Goal: Information Seeking & Learning: Understand process/instructions

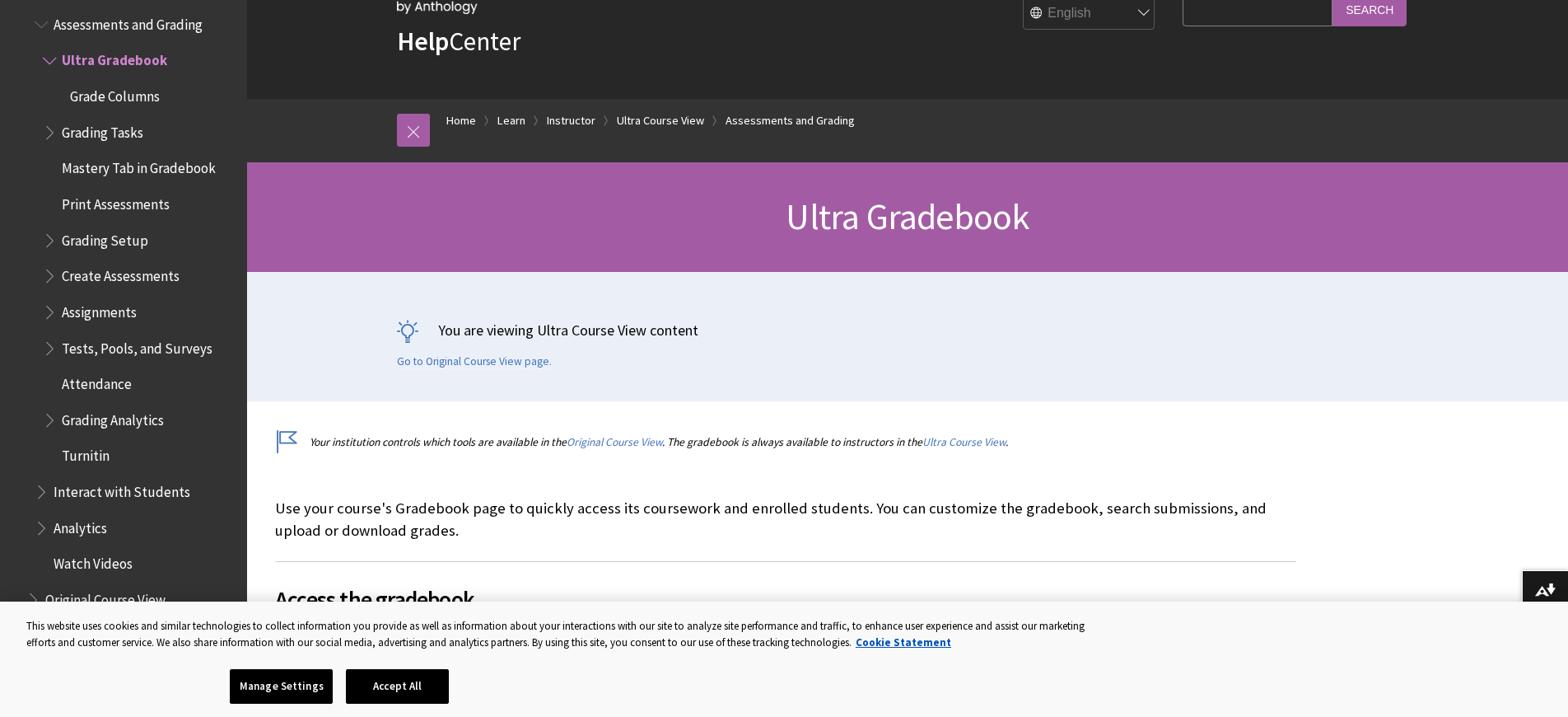
scroll to position [73, 0]
click at [142, 406] on span "Grading Analytics" at bounding box center [113, 417] width 102 height 22
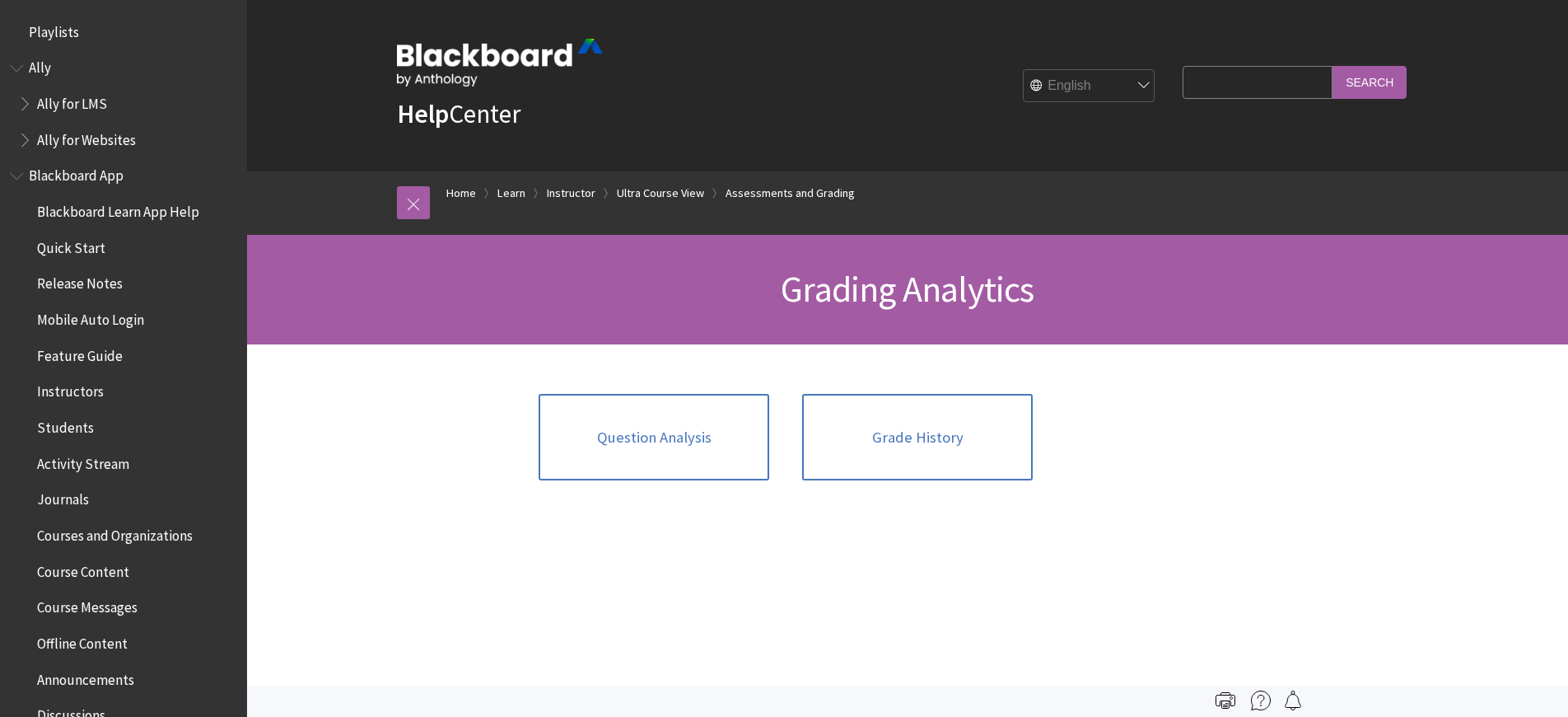
scroll to position [2679, 0]
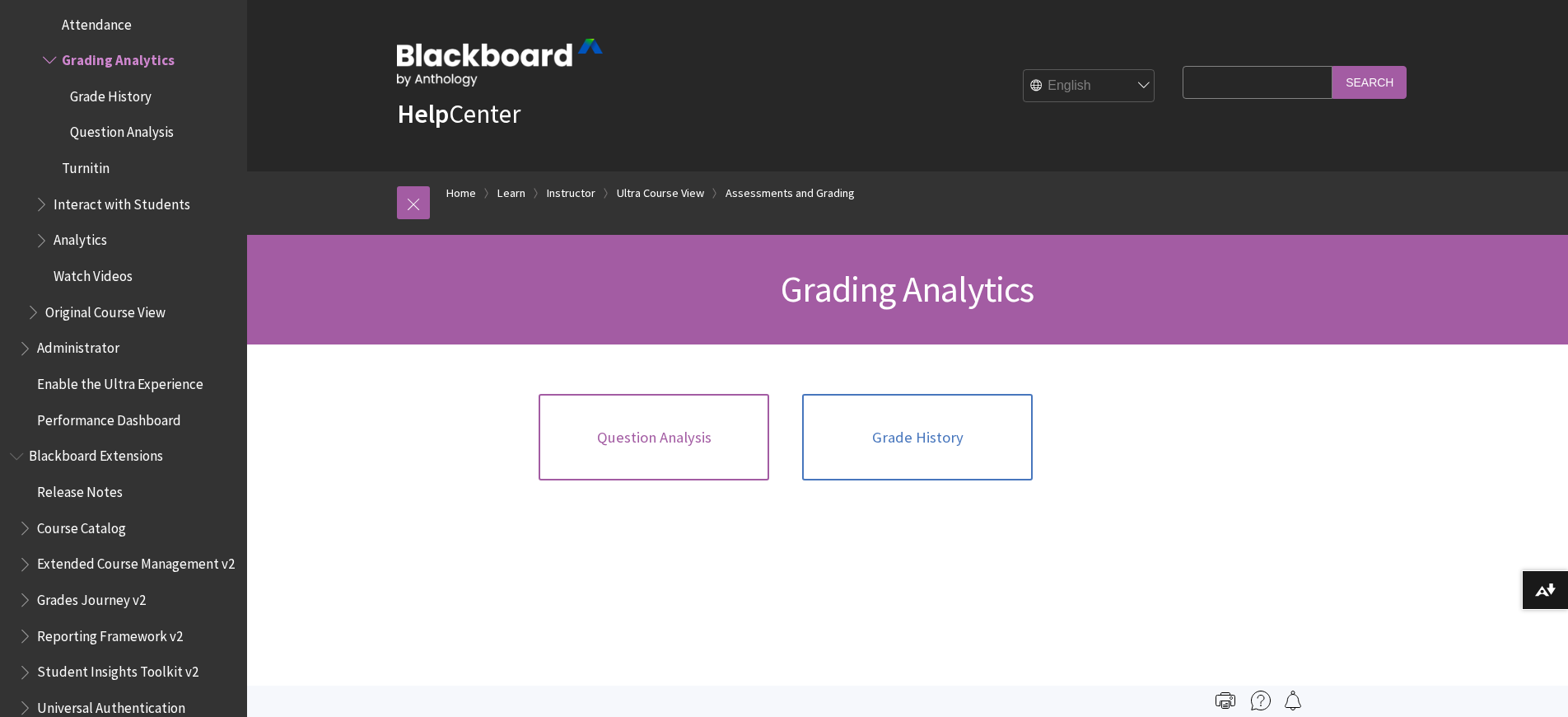
click at [678, 416] on link "Question Analysis" at bounding box center [654, 437] width 231 height 87
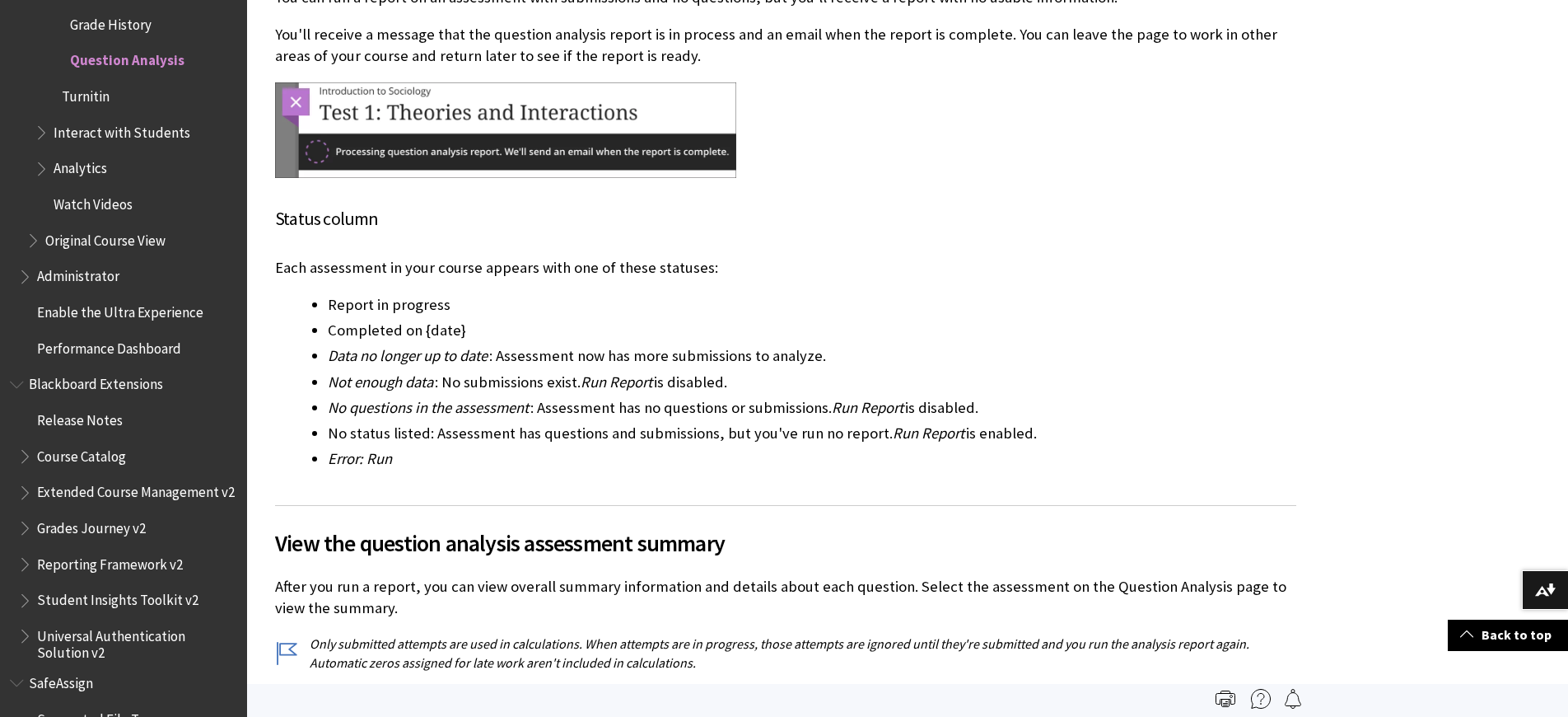
scroll to position [2457, 0]
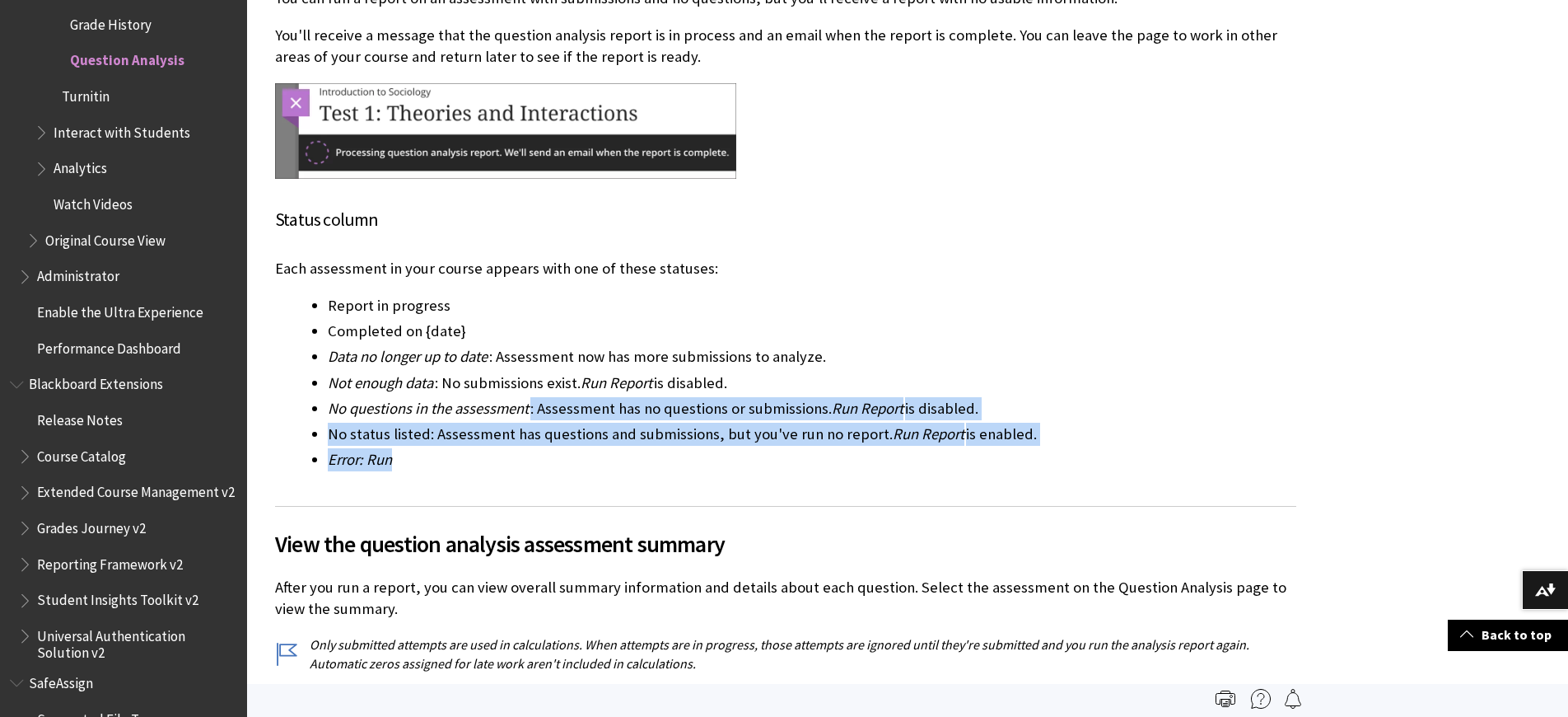
drag, startPoint x: 538, startPoint y: 407, endPoint x: 795, endPoint y: 464, distance: 263.2
click at [795, 464] on ul "Report in progress Completed on {date} Data no longer up to date : Assessment n…" at bounding box center [785, 383] width 1021 height 176
click at [795, 464] on li "Error: Run" at bounding box center [812, 459] width 968 height 23
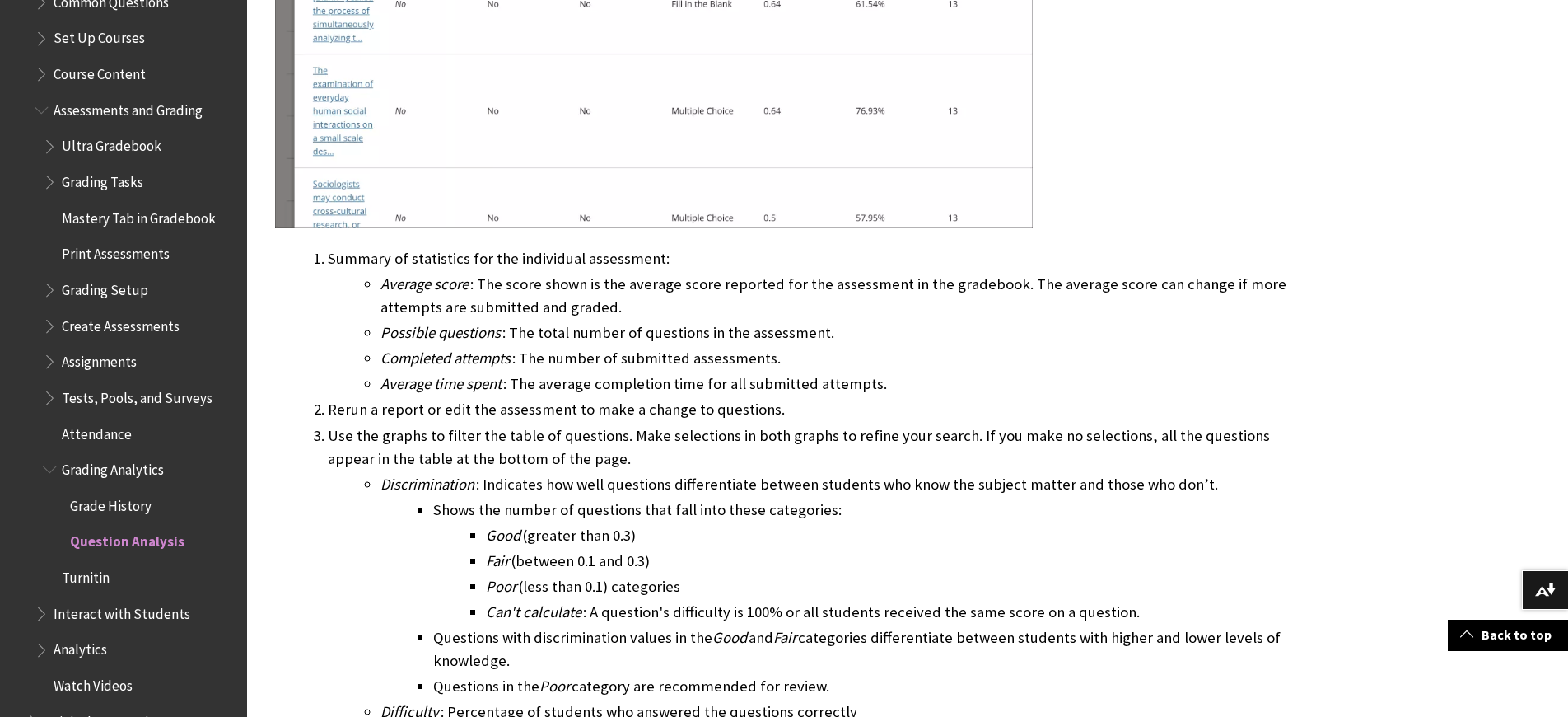
scroll to position [2270, 0]
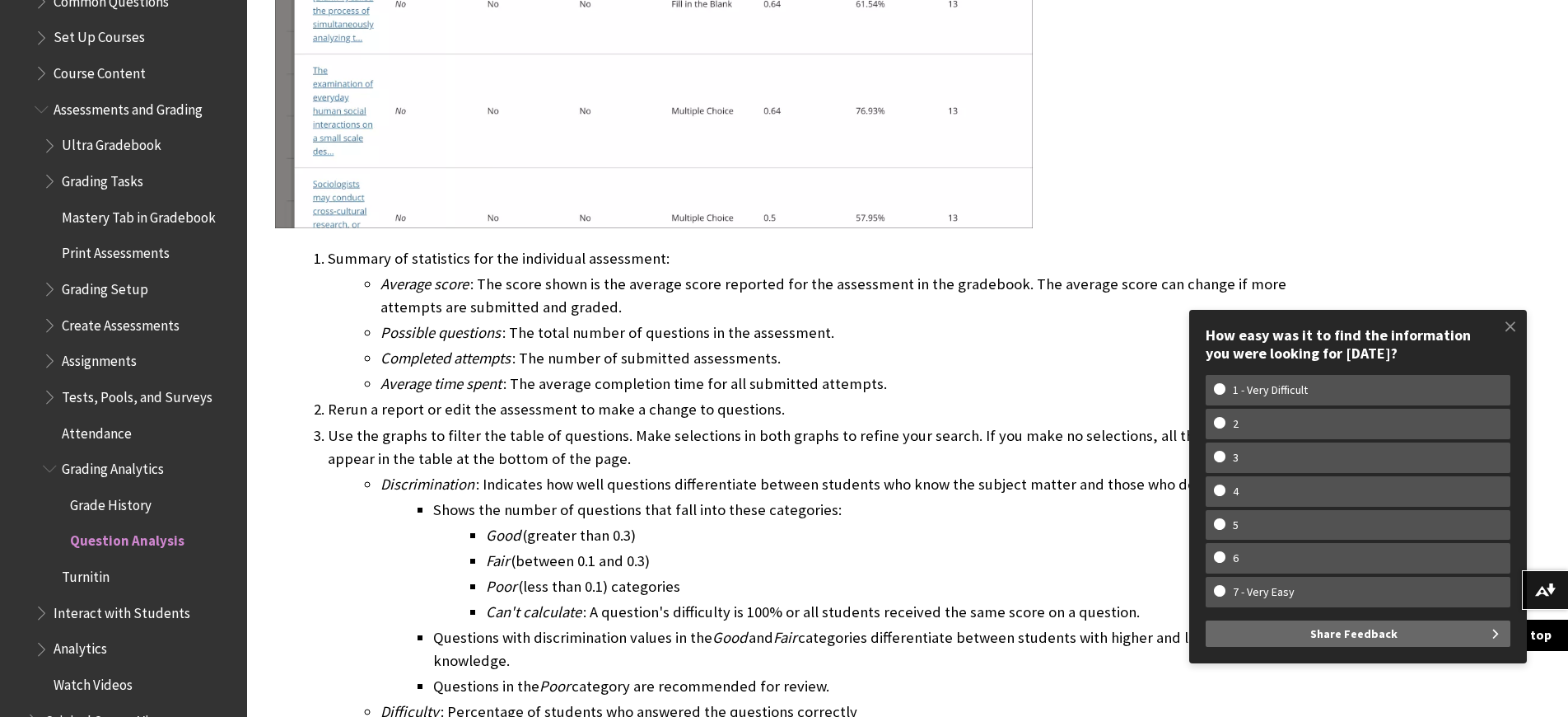
click at [115, 455] on span "Grading Analytics" at bounding box center [113, 466] width 102 height 22
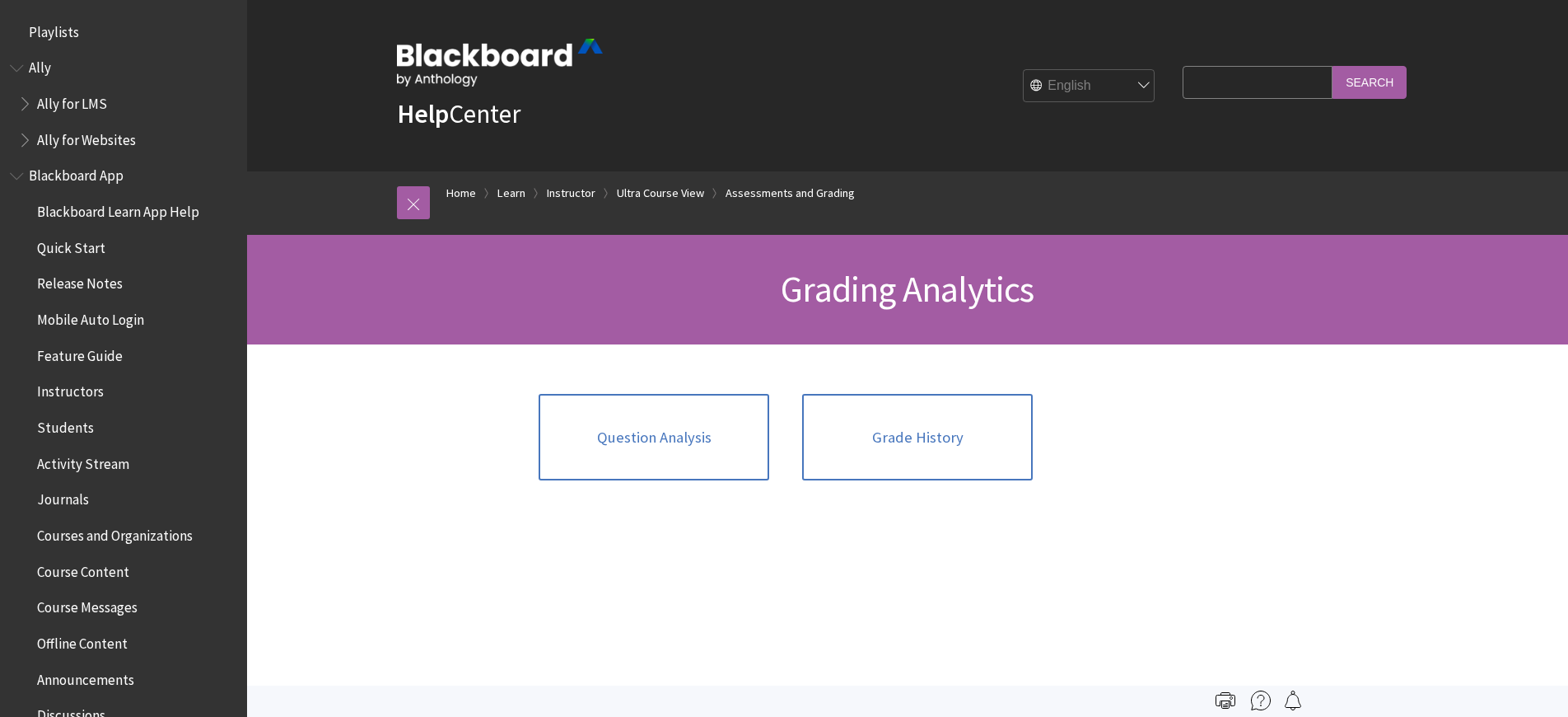
scroll to position [2679, 0]
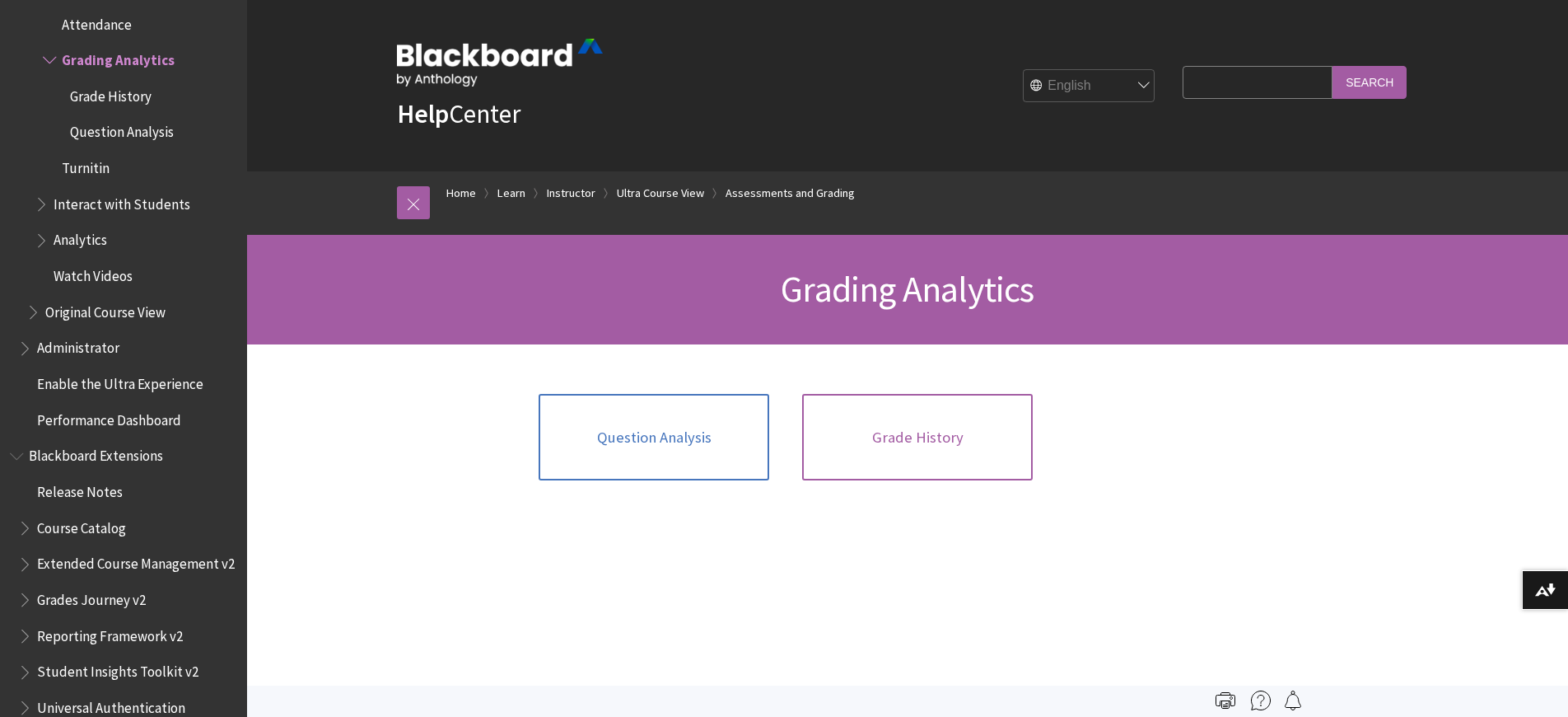
click at [896, 435] on link "Grade History" at bounding box center [918, 437] width 231 height 87
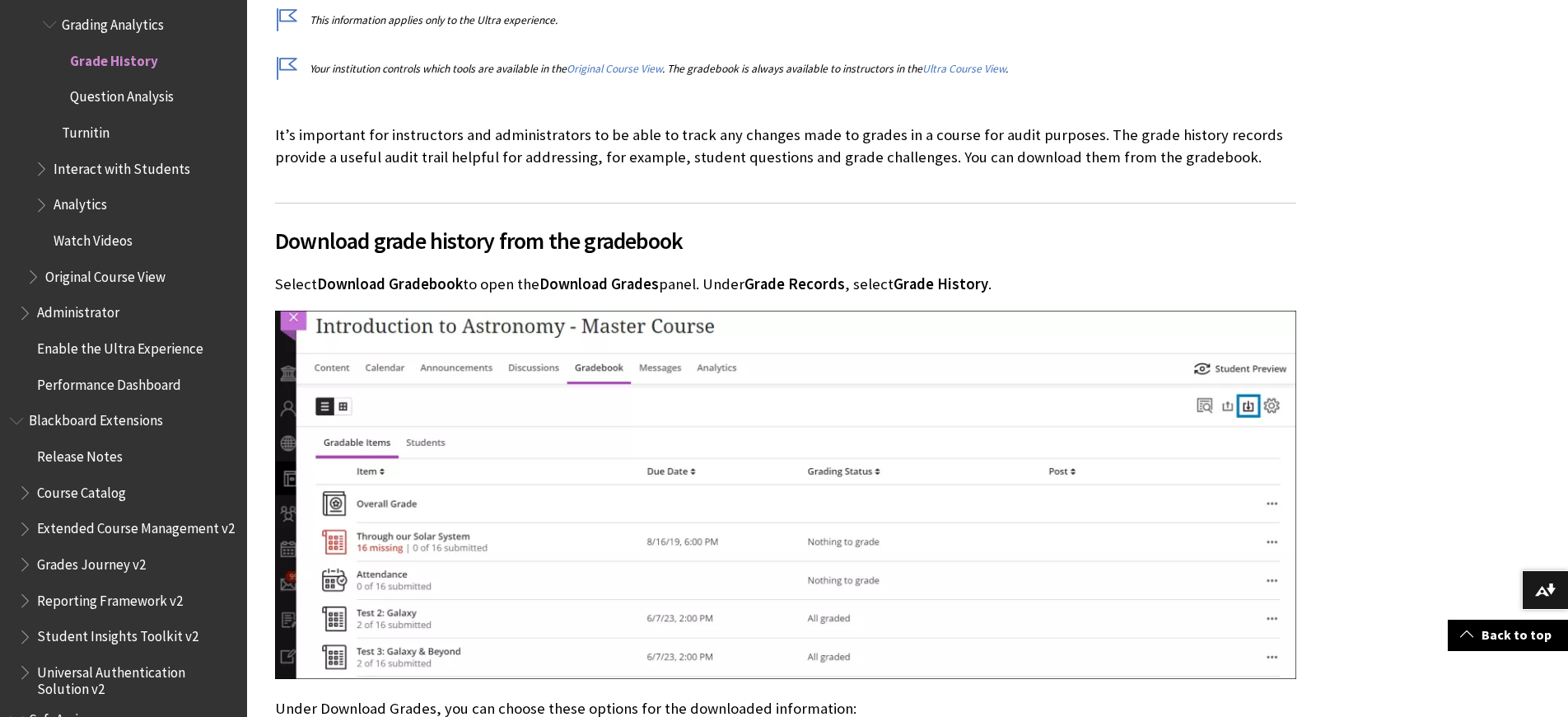
scroll to position [502, 0]
